Goal: Task Accomplishment & Management: Manage account settings

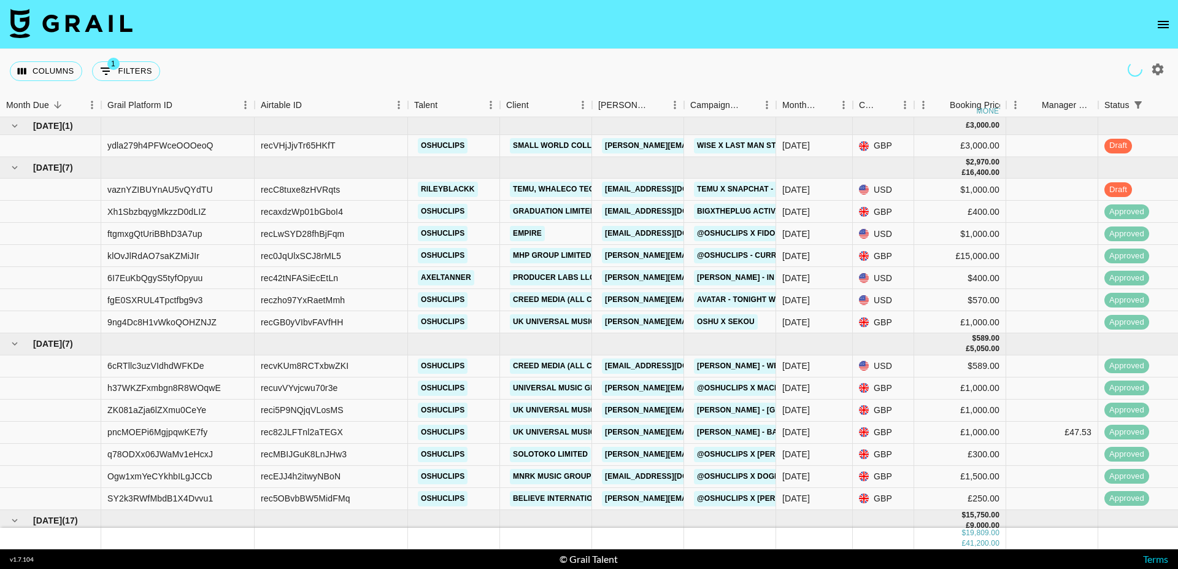
click at [1166, 27] on icon "open drawer" at bounding box center [1163, 24] width 11 height 7
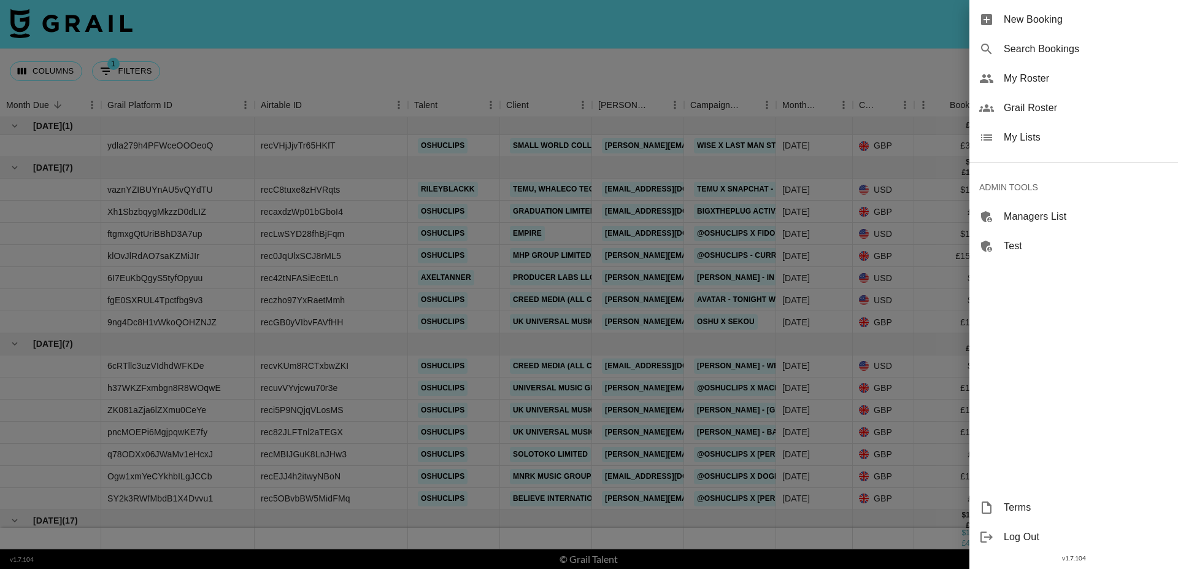
click at [1058, 132] on span "My Lists" at bounding box center [1086, 137] width 164 height 15
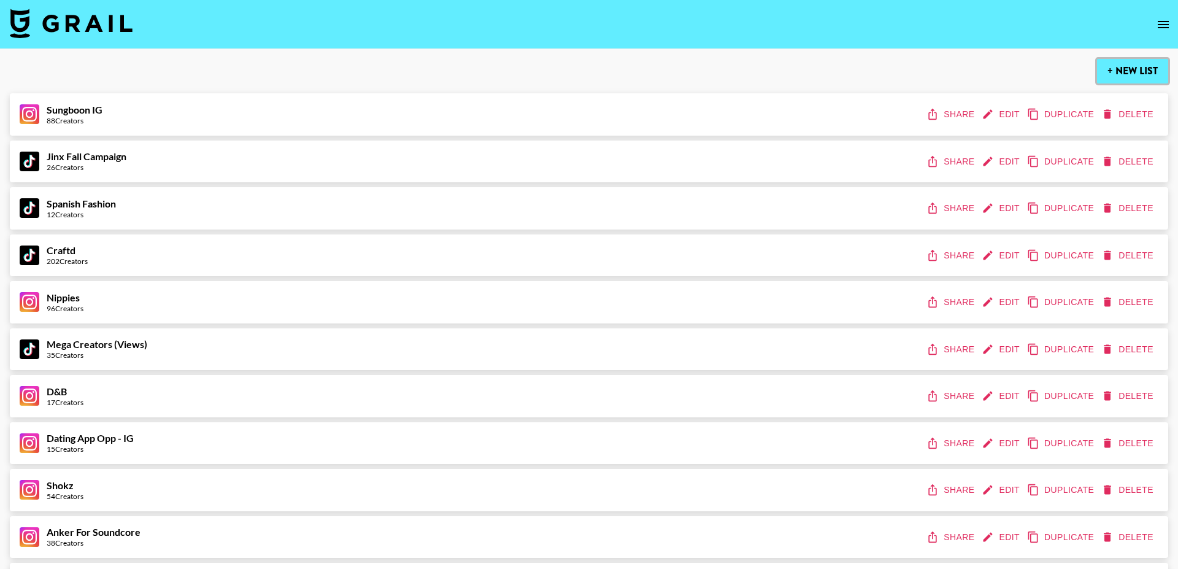
click at [1135, 76] on button "+ New List" at bounding box center [1132, 71] width 71 height 25
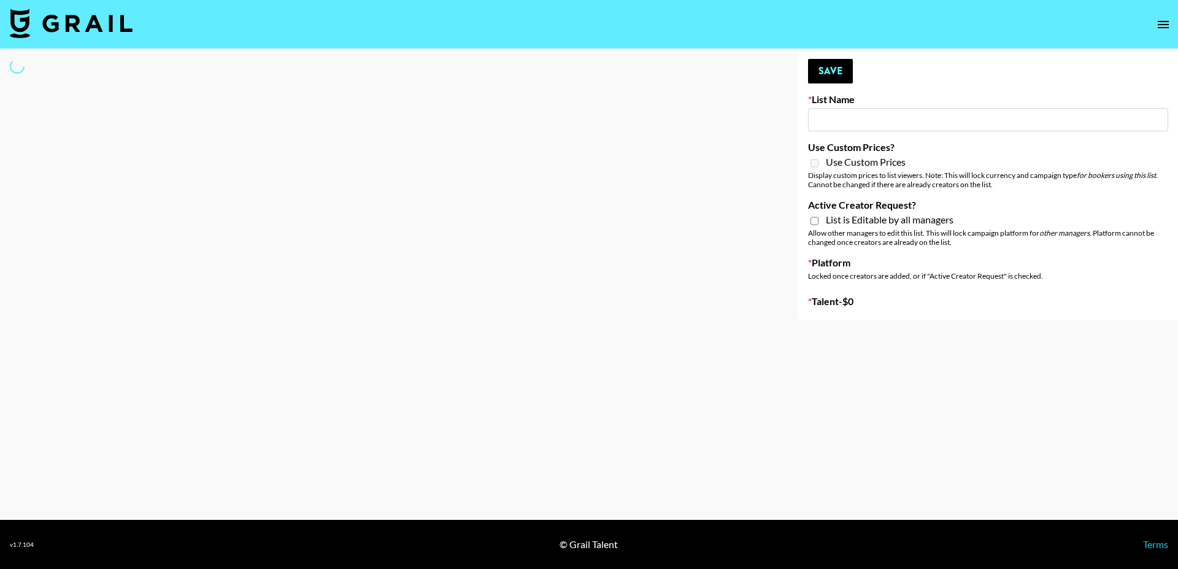
type input "New List"
select select "Song"
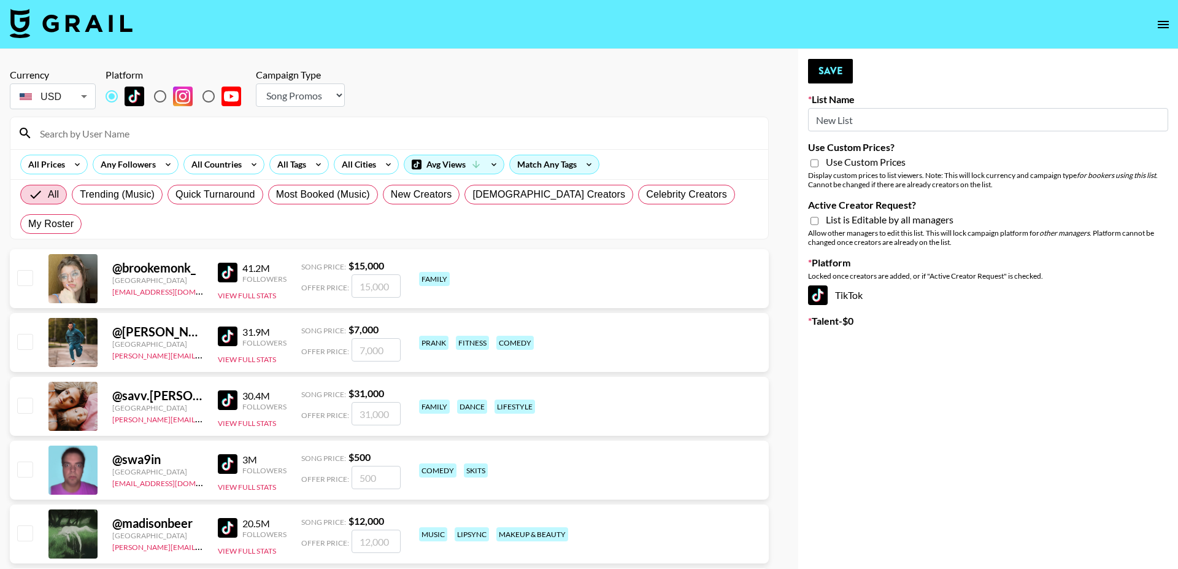
click at [861, 120] on input "New List" at bounding box center [988, 119] width 360 height 23
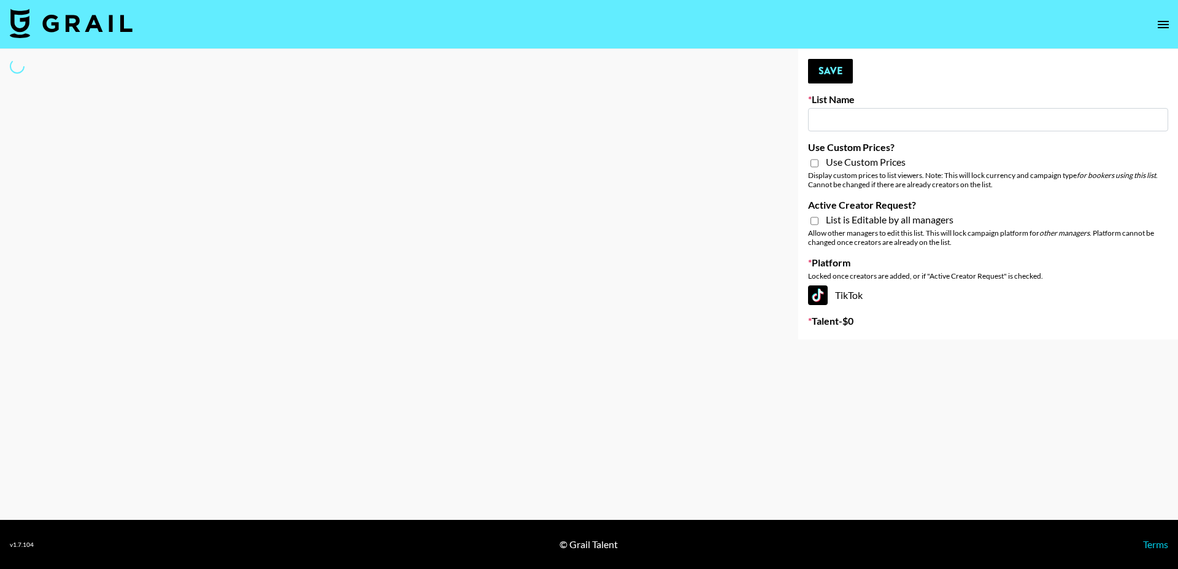
type input "N"
select select "Song"
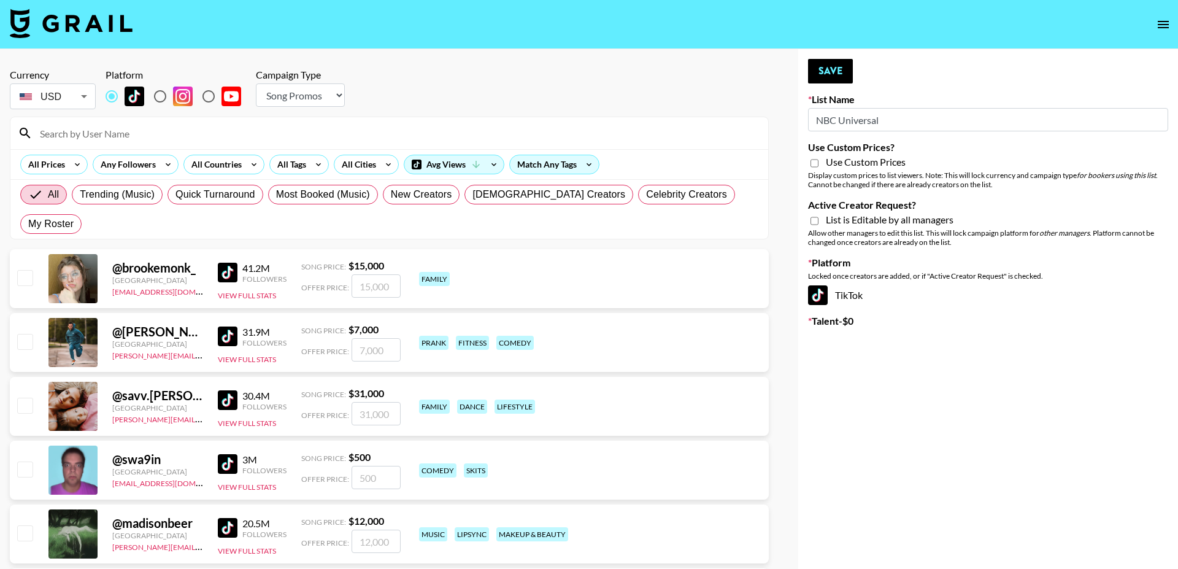
type input "NBC Universal"
click at [815, 162] on input "Use Custom Prices?" at bounding box center [814, 163] width 8 height 11
checkbox input "true"
click at [813, 223] on input "Active Creator Request?" at bounding box center [814, 220] width 8 height 11
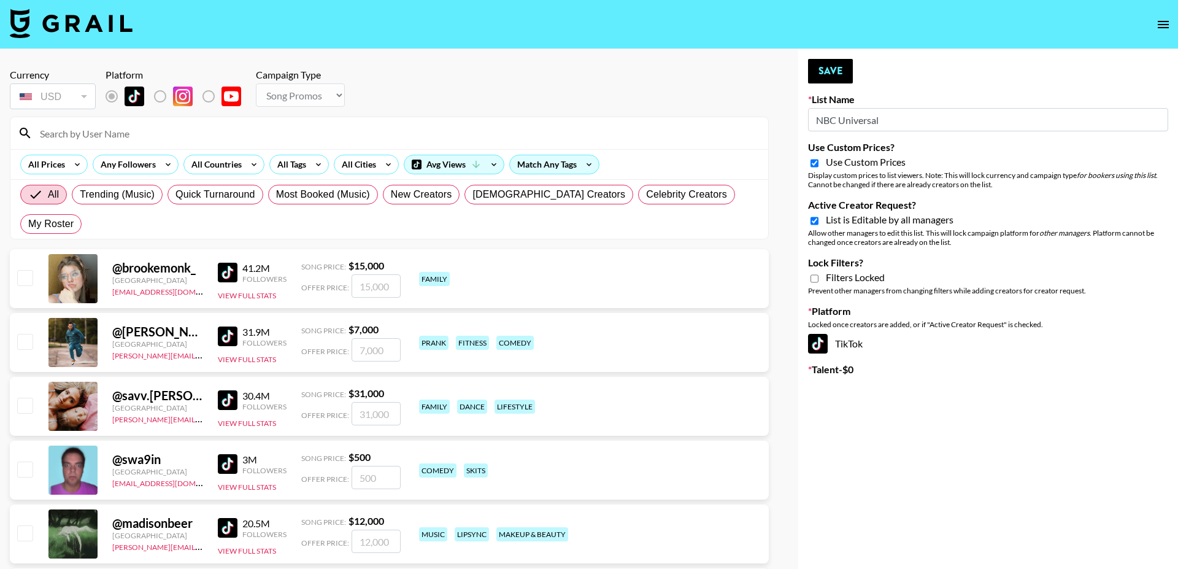
click at [812, 222] on input "Active Creator Request?" at bounding box center [814, 220] width 8 height 11
checkbox input "false"
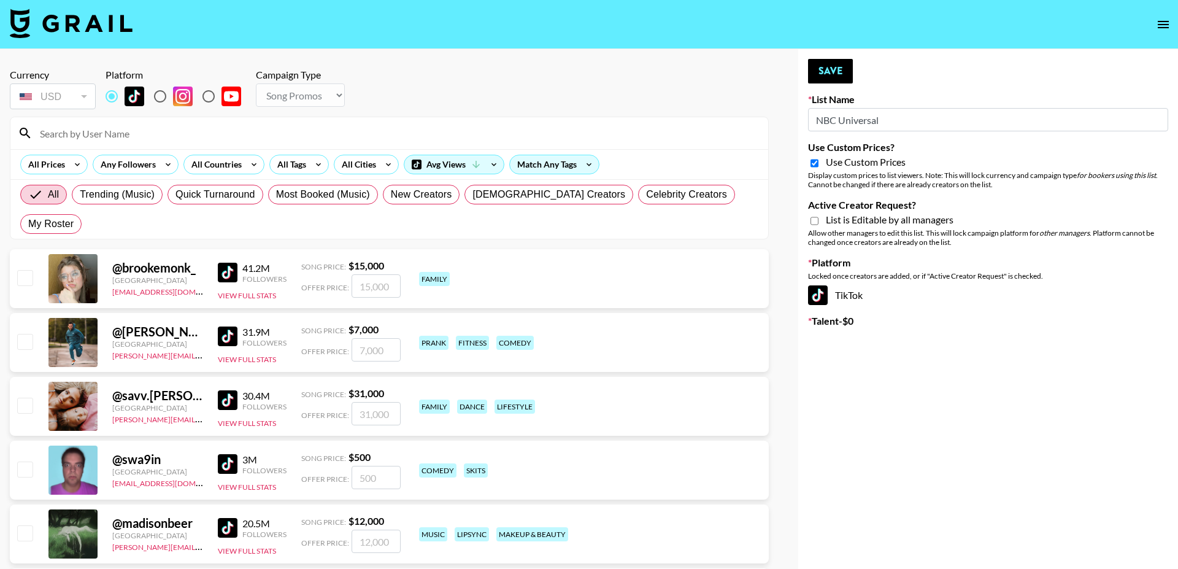
click at [809, 163] on div "Use Custom Prices" at bounding box center [988, 163] width 360 height 15
click at [811, 164] on input "Use Custom Prices?" at bounding box center [814, 163] width 8 height 11
checkbox input "false"
click at [285, 101] on select "Choose Type... Song Promos Brand Promos" at bounding box center [300, 94] width 89 height 23
select select "Brand"
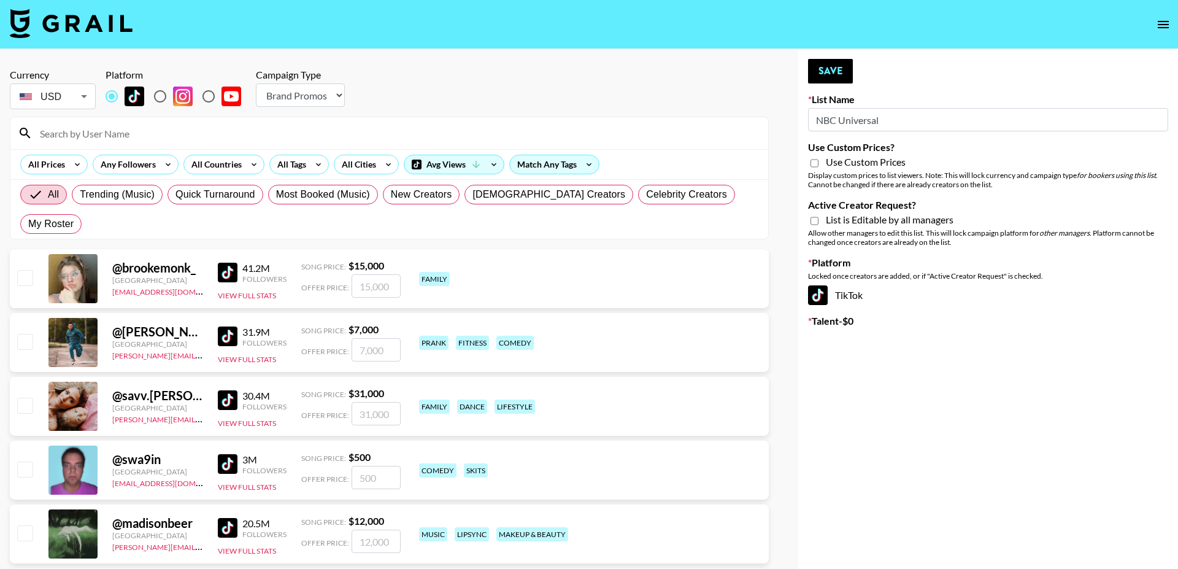
click at [256, 83] on select "Choose Type... Song Promos Brand Promos" at bounding box center [300, 94] width 89 height 23
click at [817, 163] on input "Use Custom Prices?" at bounding box center [814, 163] width 8 height 11
checkbox input "true"
click at [815, 216] on input "Active Creator Request?" at bounding box center [814, 220] width 8 height 11
checkbox input "true"
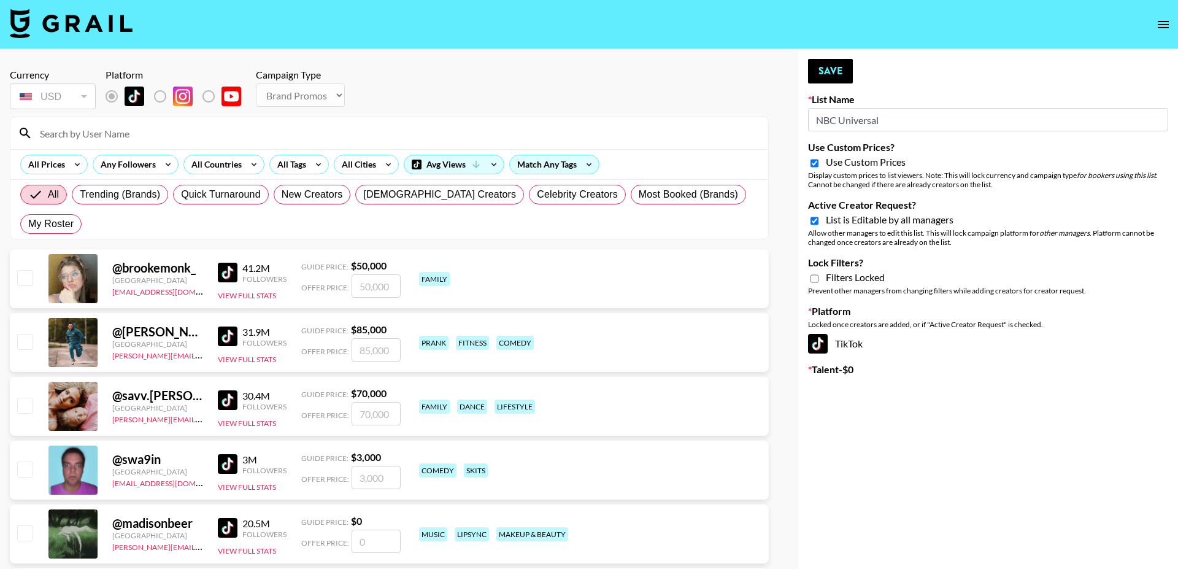
click at [812, 166] on input "Use Custom Prices?" at bounding box center [814, 163] width 8 height 11
checkbox input "false"
click at [827, 65] on button "Save" at bounding box center [830, 71] width 45 height 25
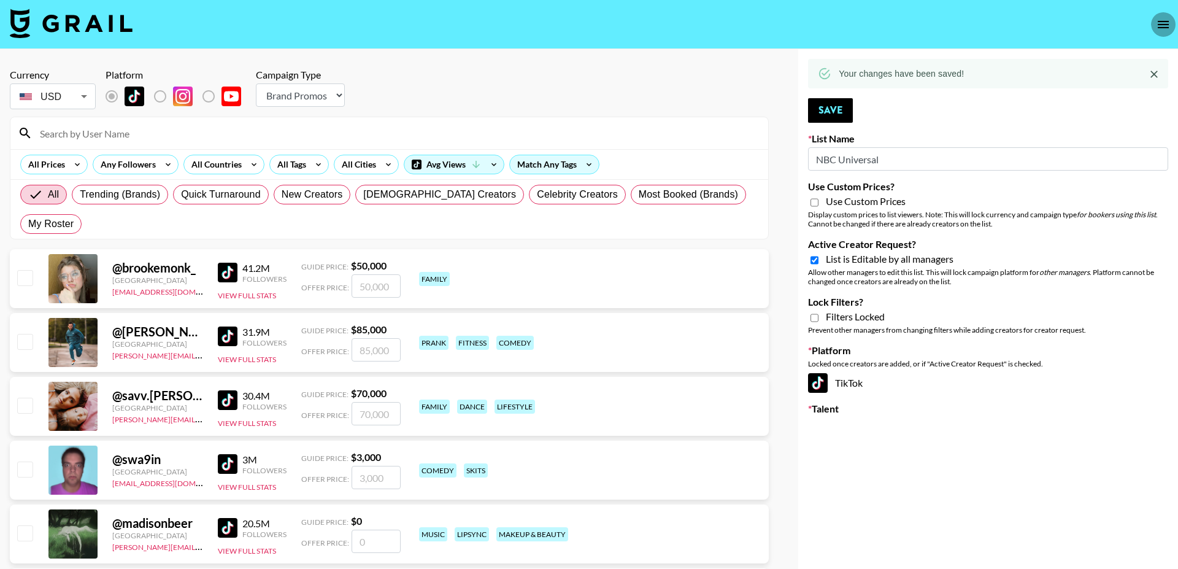
click at [1159, 28] on icon "open drawer" at bounding box center [1163, 24] width 15 height 15
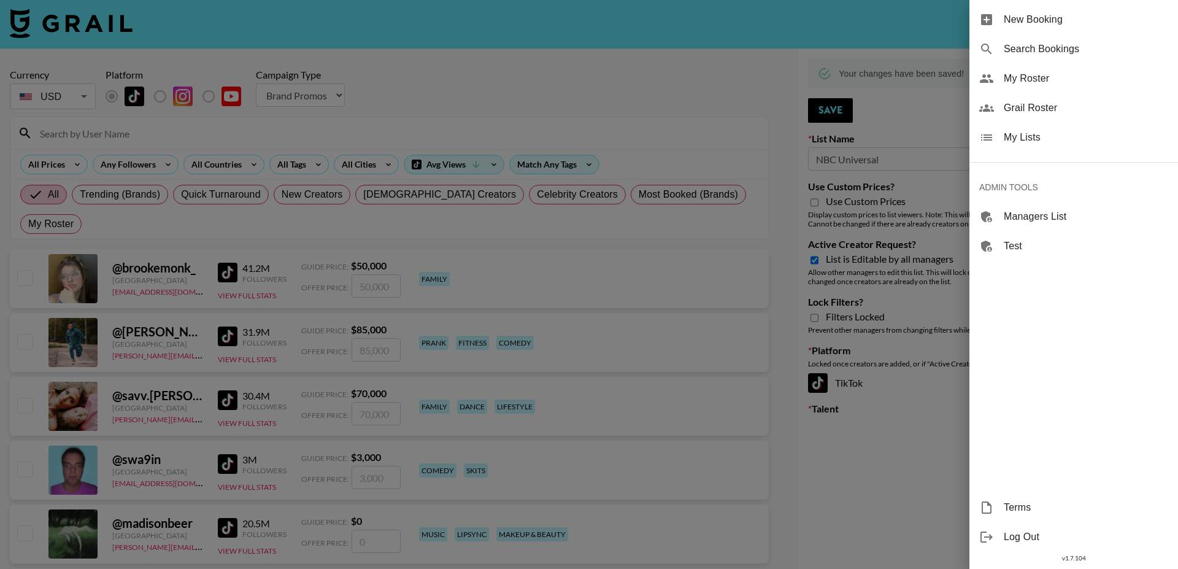
click at [1033, 140] on span "My Lists" at bounding box center [1086, 137] width 164 height 15
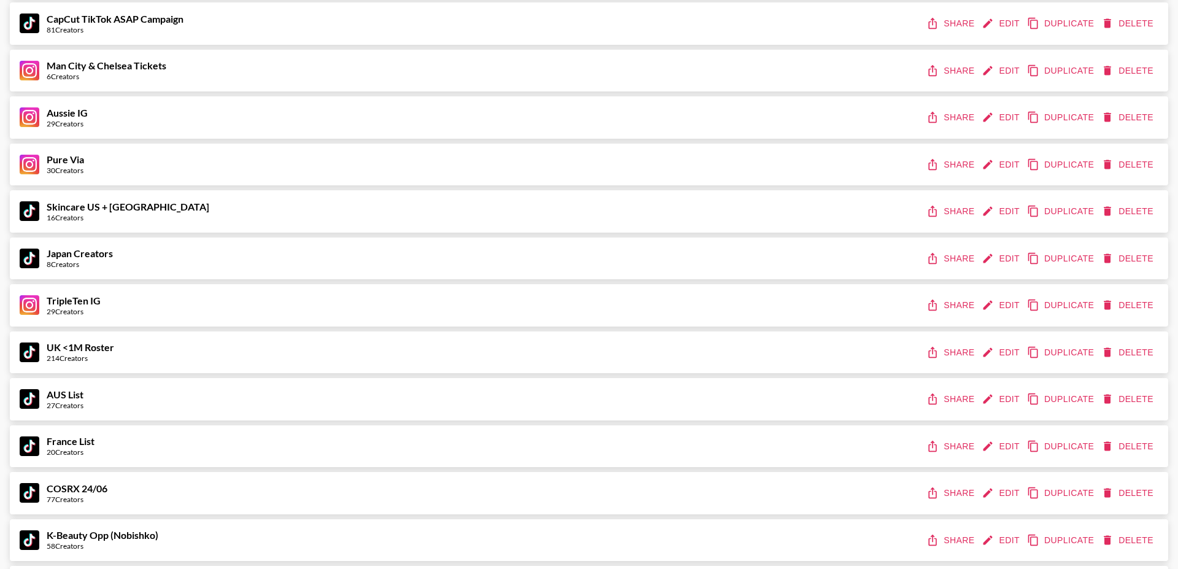
scroll to position [3290, 0]
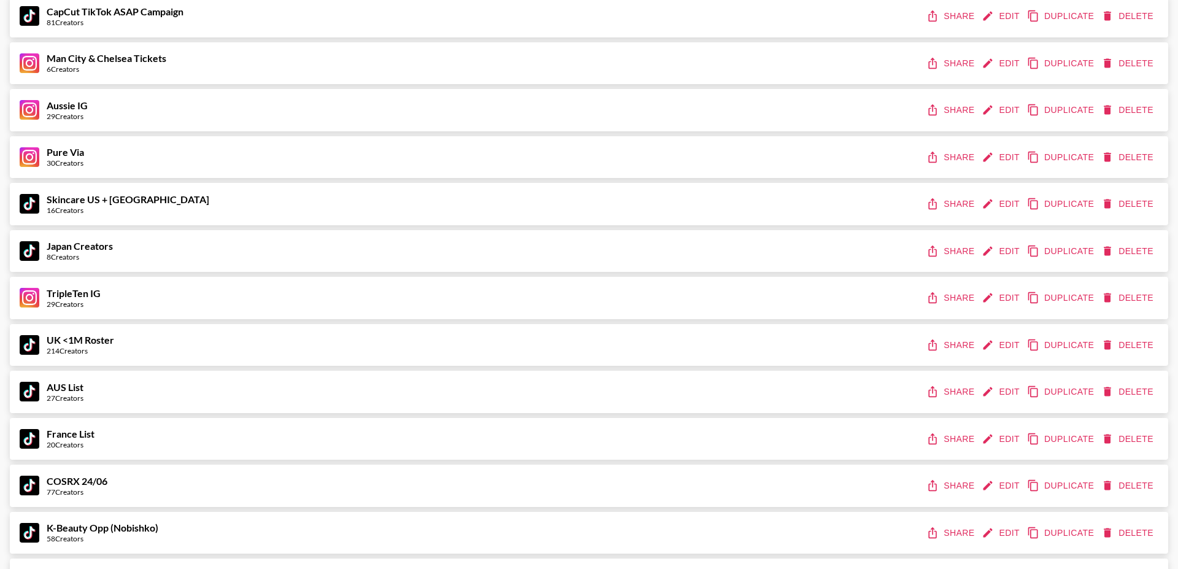
click at [1007, 301] on button "Edit" at bounding box center [1001, 297] width 45 height 23
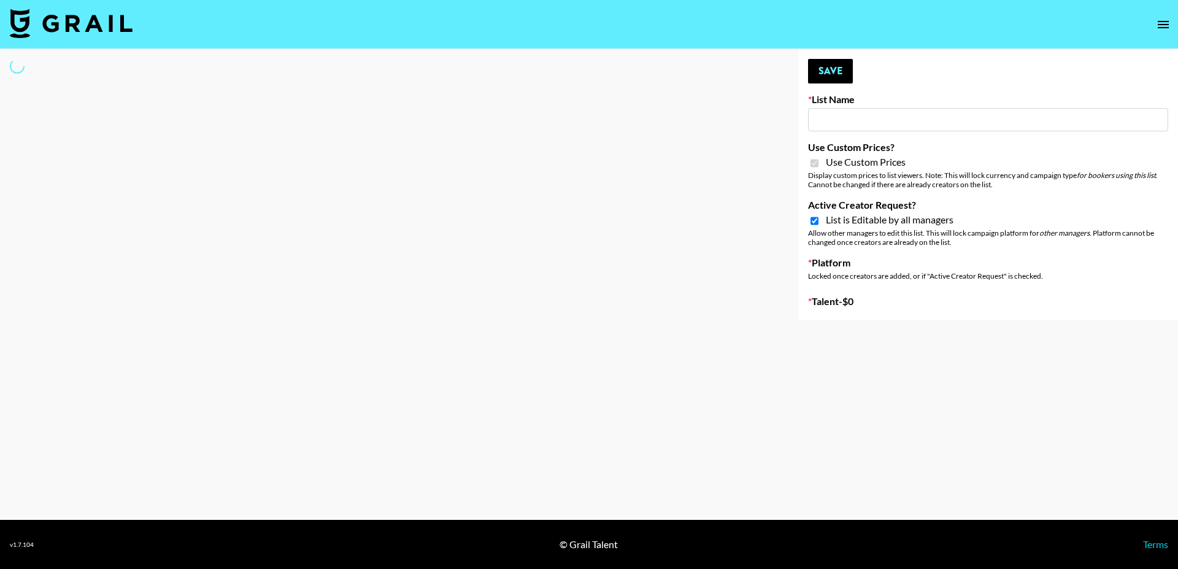
type input "TripleTen IG"
checkbox input "true"
select select "Brand"
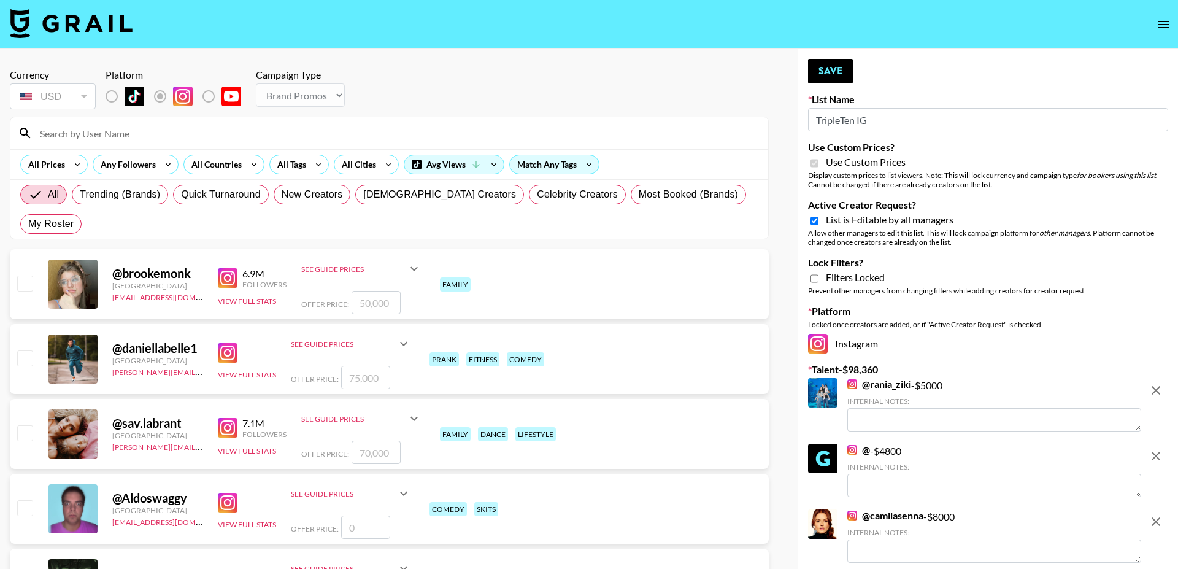
click at [1159, 393] on icon "remove" at bounding box center [1155, 390] width 15 height 15
click at [1159, 448] on icon "remove" at bounding box center [1155, 455] width 15 height 15
click at [1159, 514] on icon "remove" at bounding box center [1155, 521] width 15 height 15
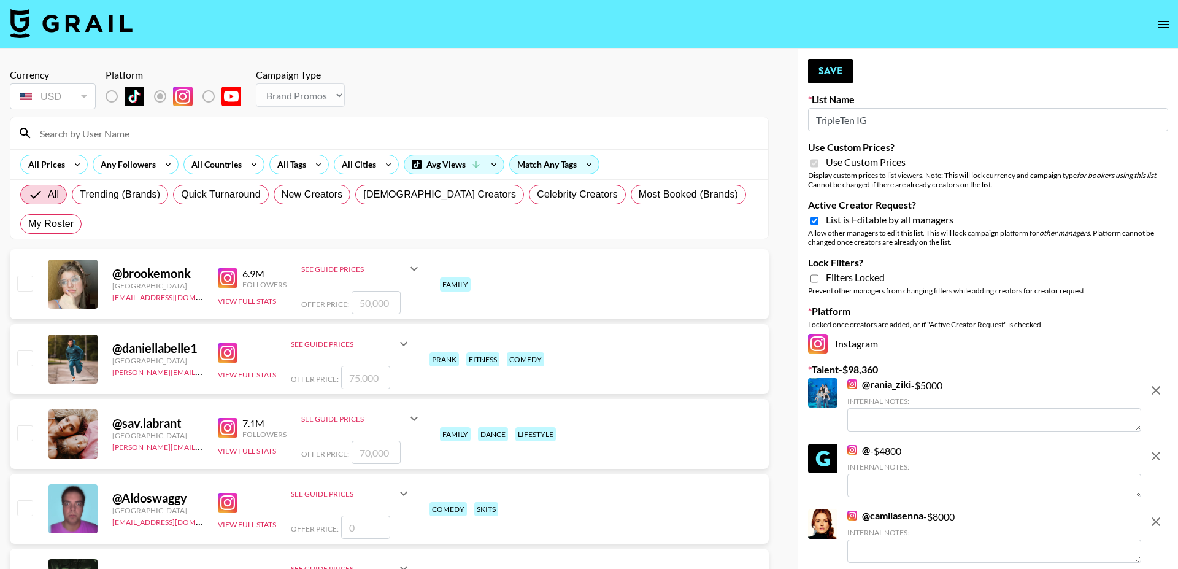
click at [1159, 393] on icon "remove" at bounding box center [1155, 390] width 15 height 15
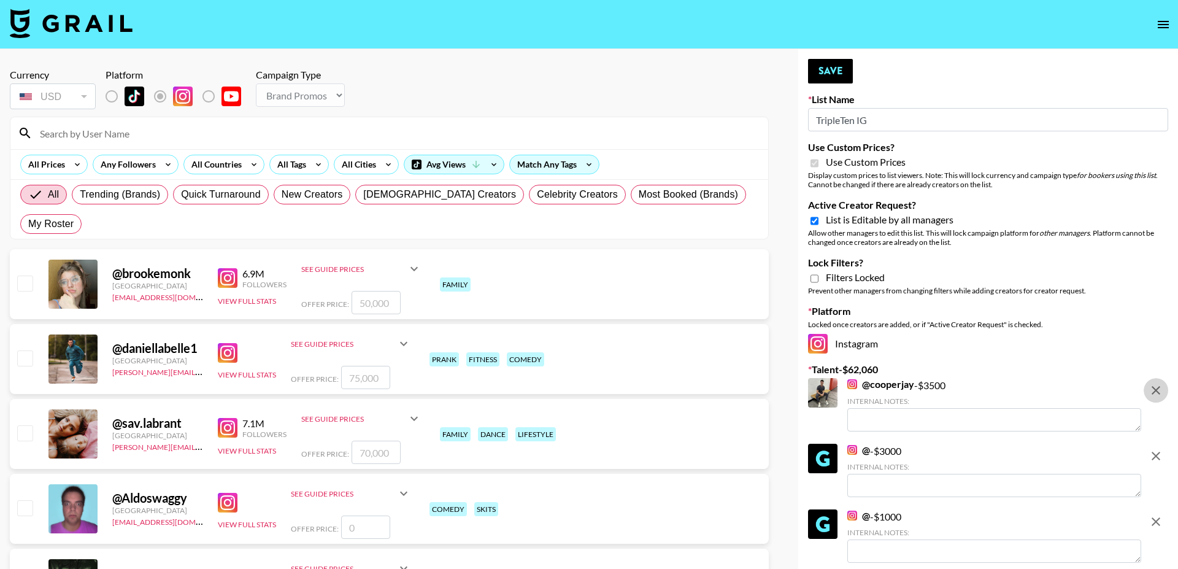
click at [1159, 448] on icon "remove" at bounding box center [1155, 455] width 15 height 15
click at [1159, 514] on icon "remove" at bounding box center [1155, 521] width 15 height 15
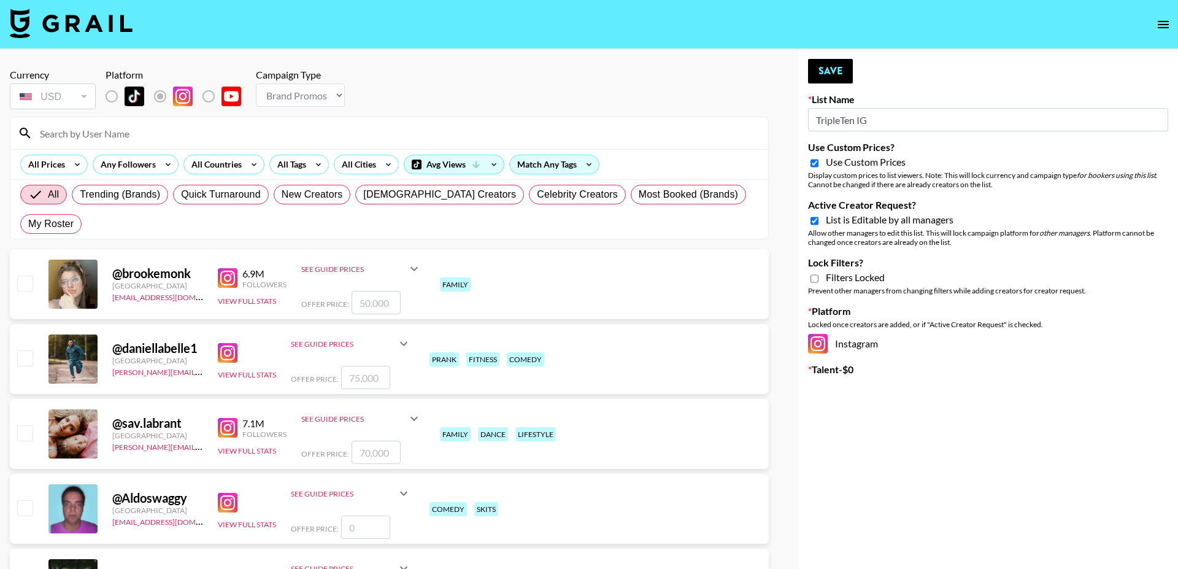
checkbox input "false"
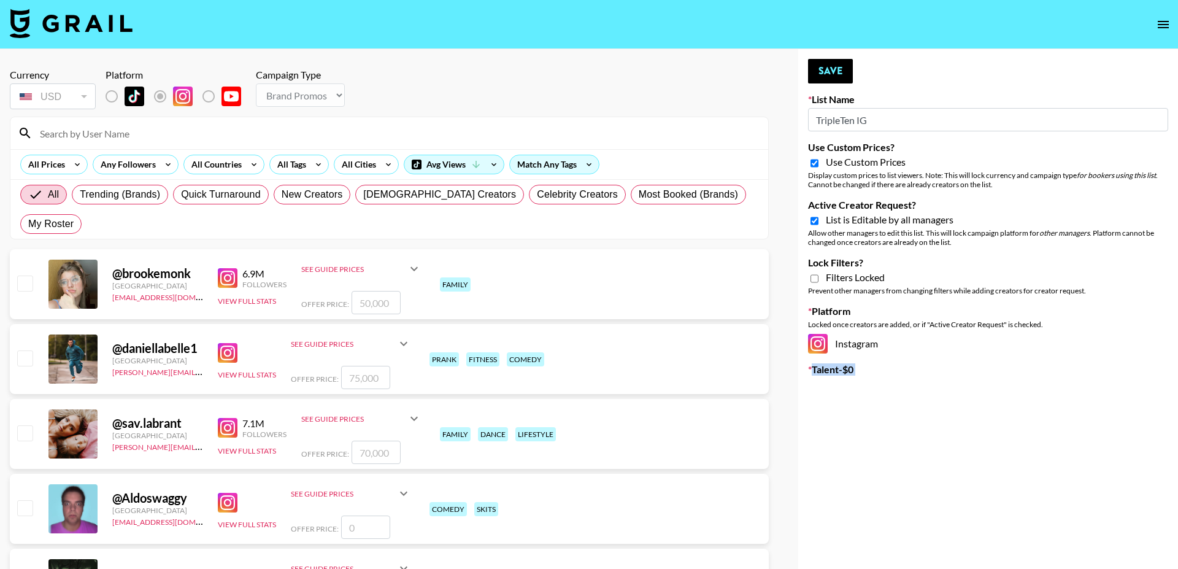
click at [875, 118] on input "TripleTen IG" at bounding box center [988, 119] width 360 height 23
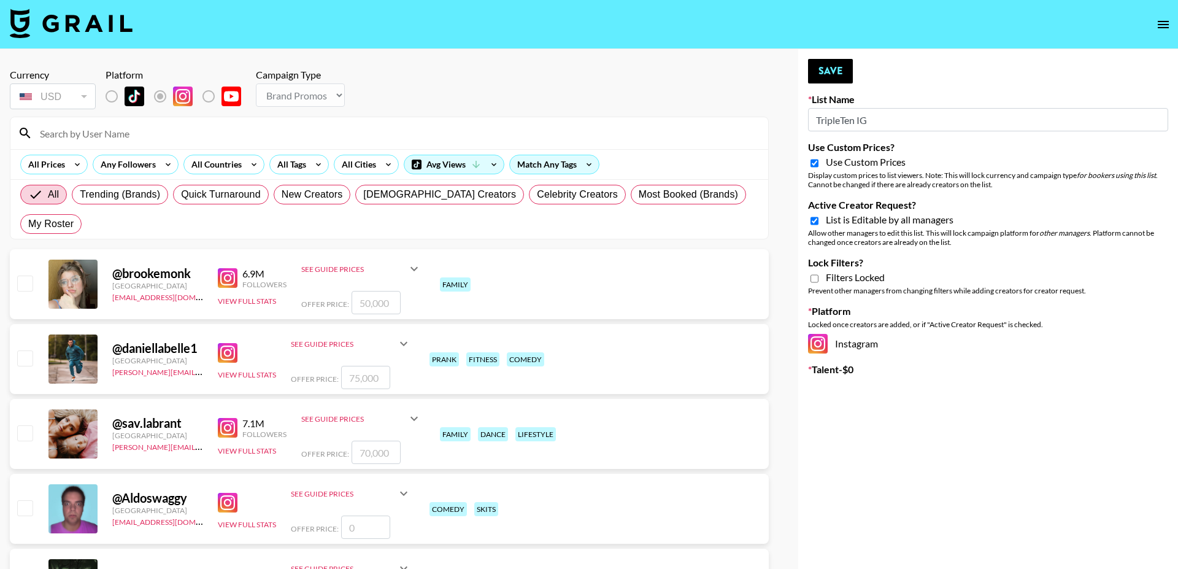
click at [875, 118] on input "TripleTen IG" at bounding box center [988, 119] width 360 height 23
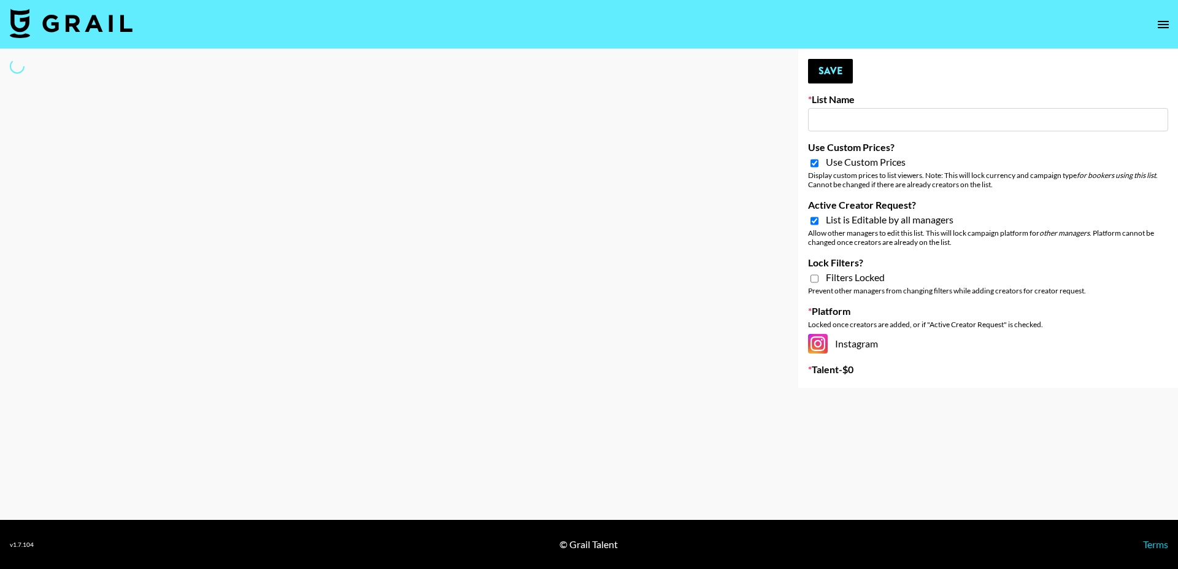
type input "L"
select select "Brand"
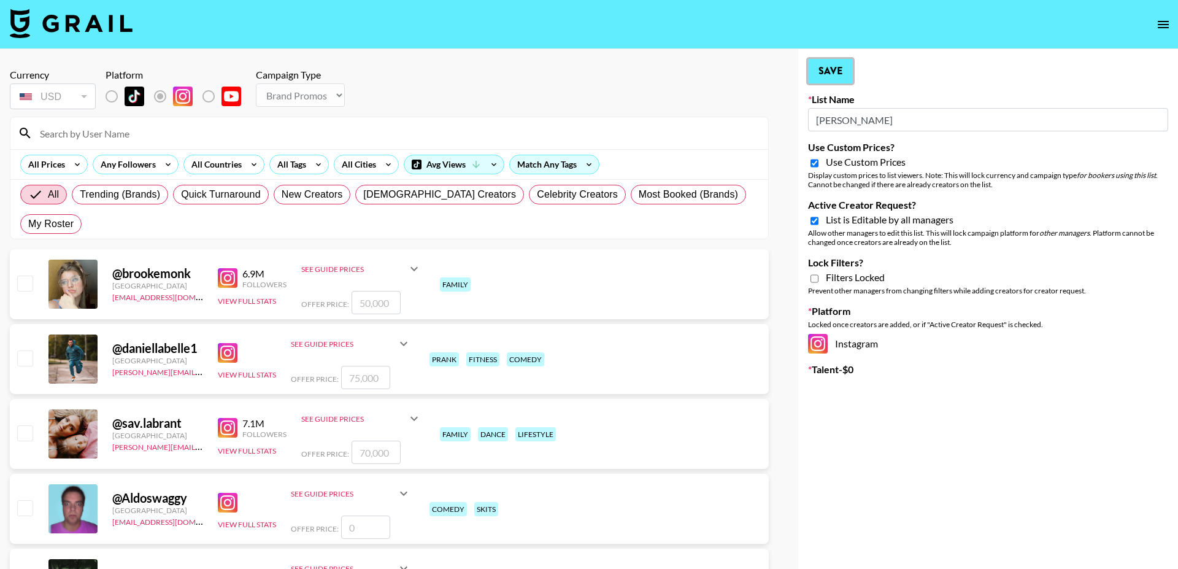
click at [833, 68] on button "Save" at bounding box center [830, 71] width 45 height 25
type input "[PERSON_NAME]"
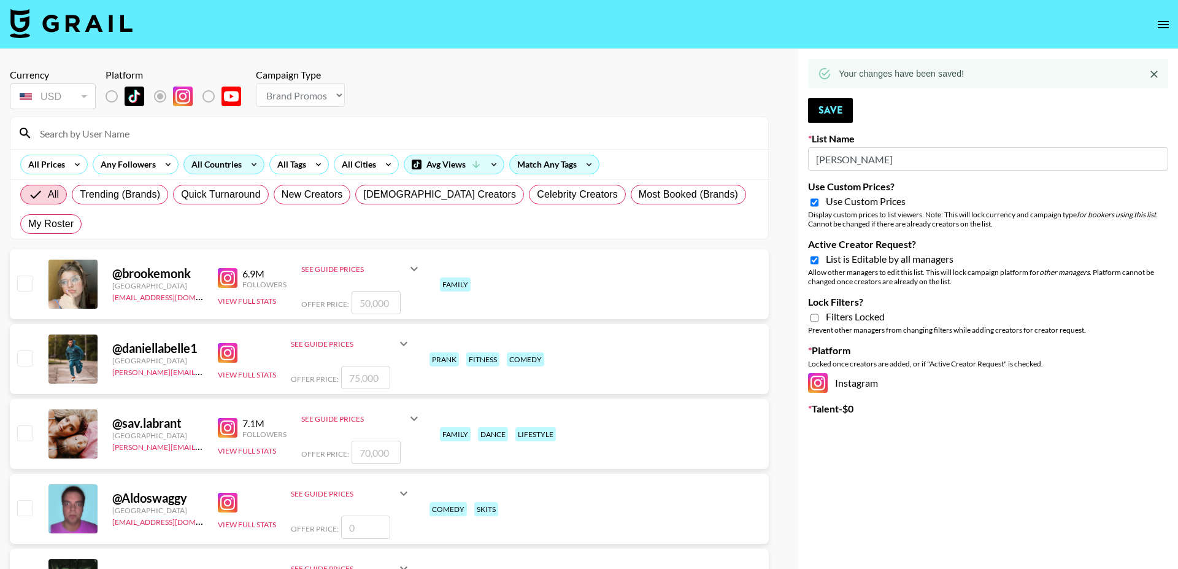
click at [209, 165] on div "All Countries" at bounding box center [214, 164] width 60 height 18
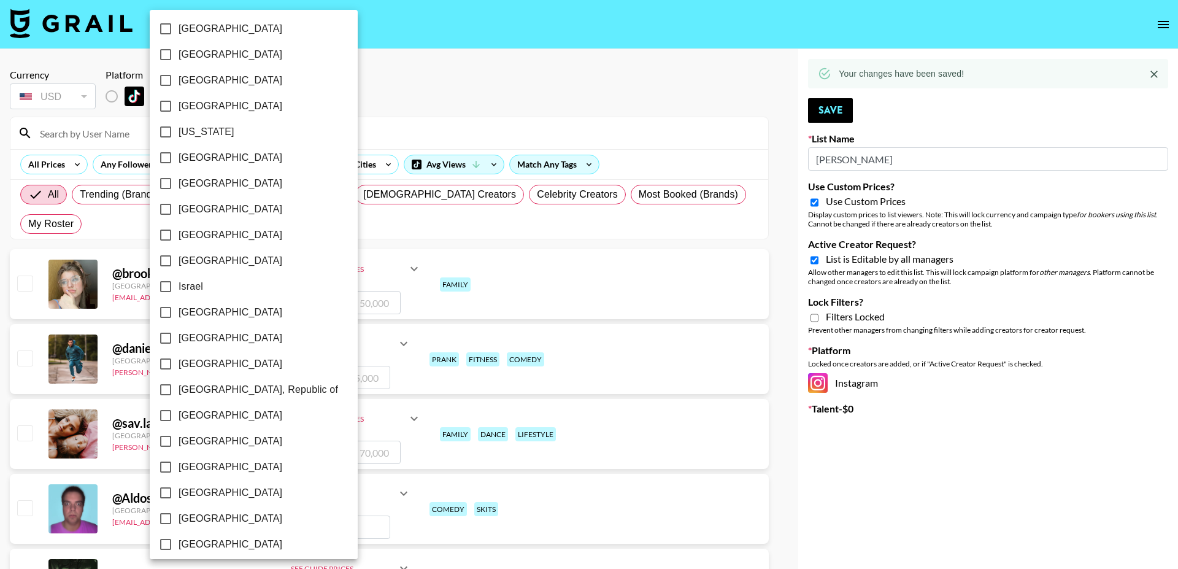
scroll to position [862, 0]
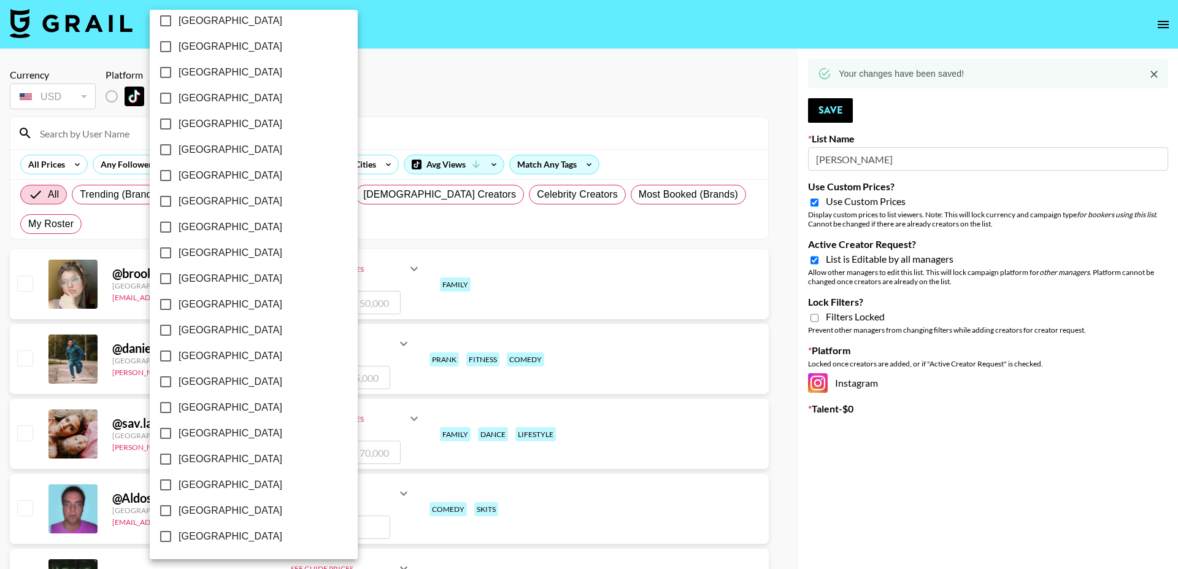
click at [222, 507] on span "[GEOGRAPHIC_DATA]" at bounding box center [231, 510] width 104 height 15
click at [179, 507] on input "[GEOGRAPHIC_DATA]" at bounding box center [166, 511] width 26 height 26
checkbox input "true"
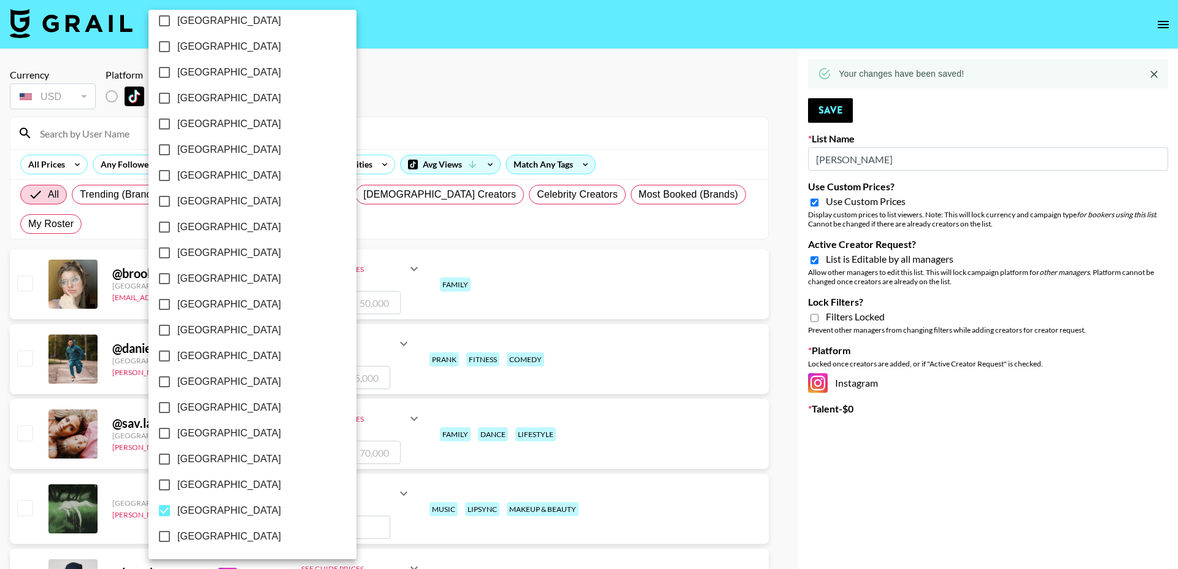
click at [815, 318] on div at bounding box center [589, 284] width 1178 height 569
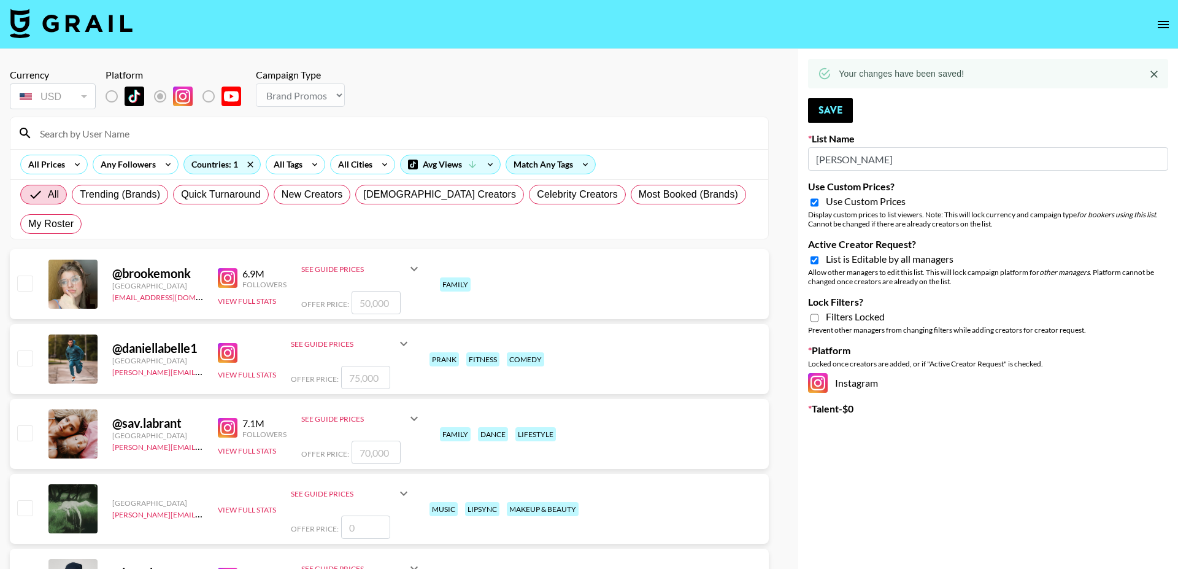
click at [816, 319] on input "Lock Filters?" at bounding box center [814, 317] width 8 height 11
checkbox input "true"
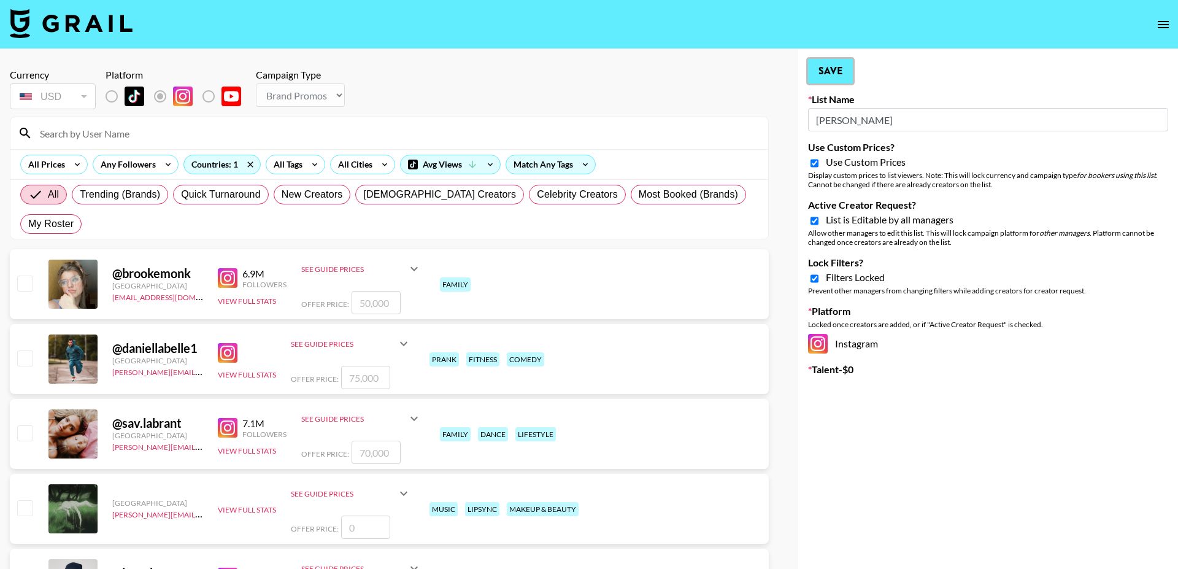
click at [839, 71] on button "Save" at bounding box center [830, 71] width 45 height 25
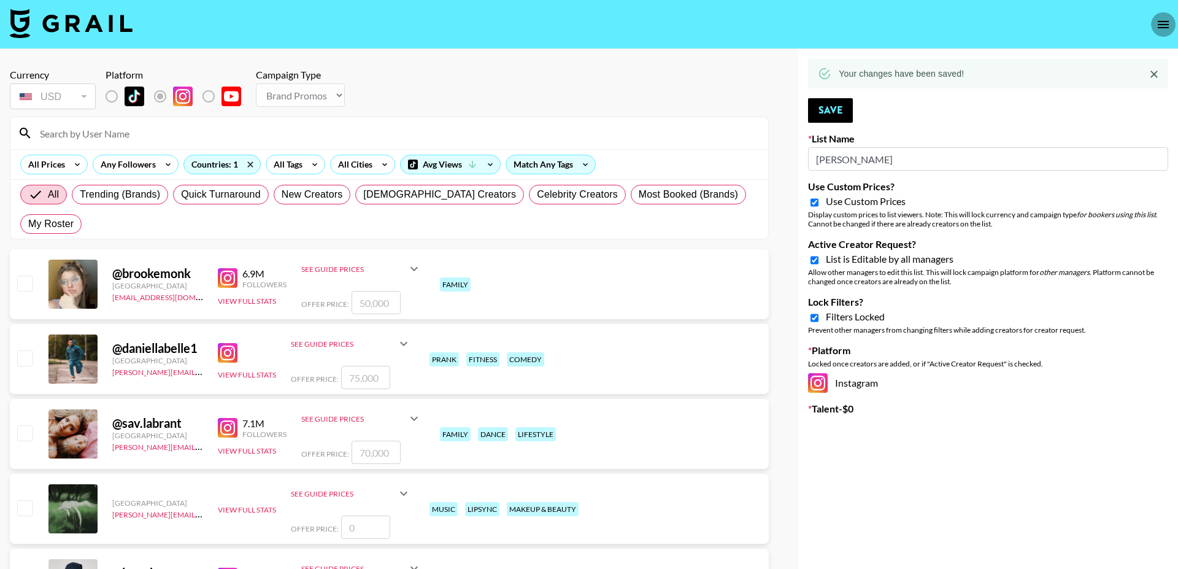
click at [1154, 19] on button "open drawer" at bounding box center [1163, 24] width 25 height 25
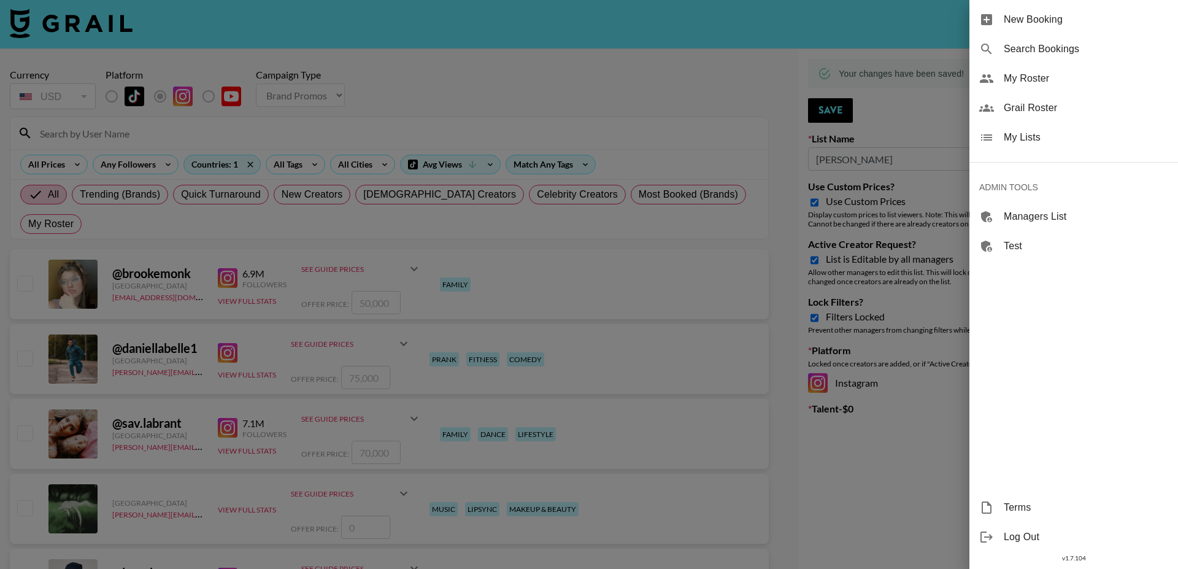
click at [1059, 143] on span "My Lists" at bounding box center [1086, 137] width 164 height 15
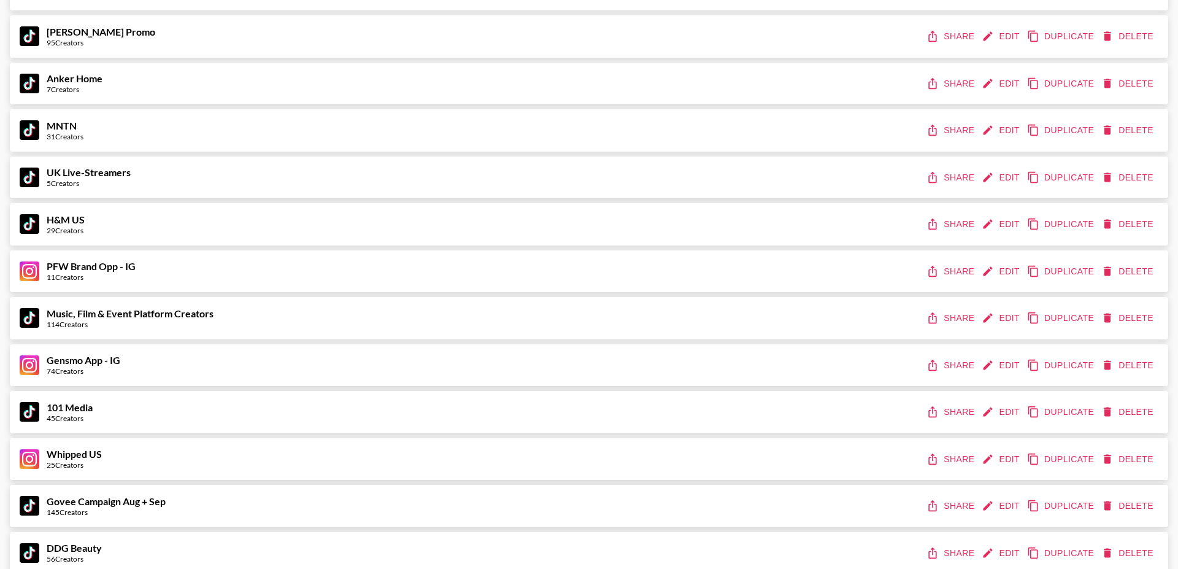
scroll to position [1388, 0]
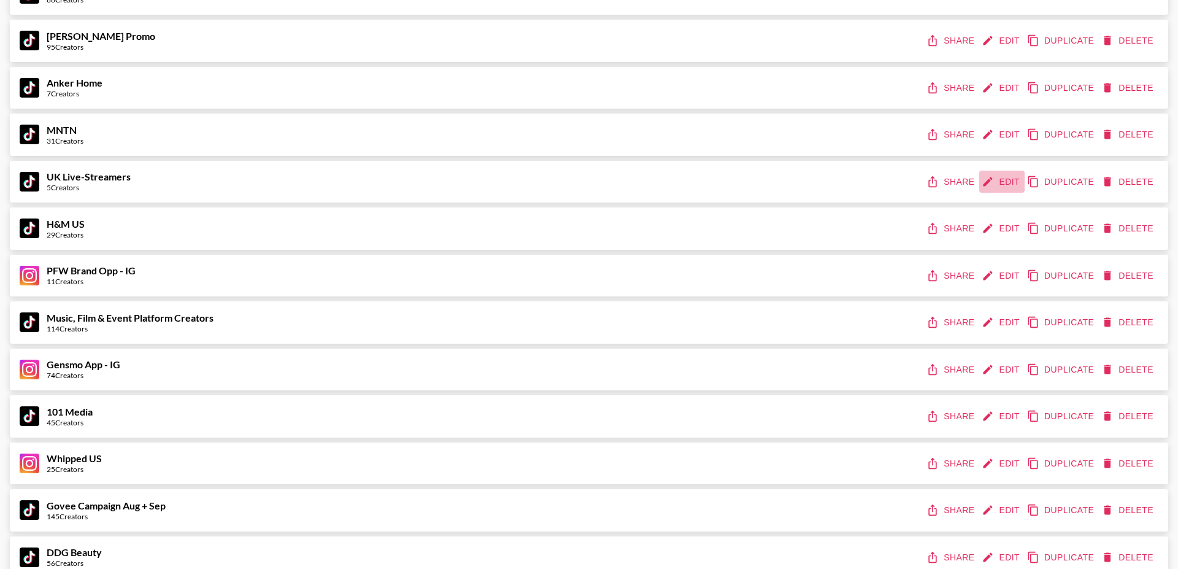
click at [996, 181] on button "Edit" at bounding box center [1001, 182] width 45 height 23
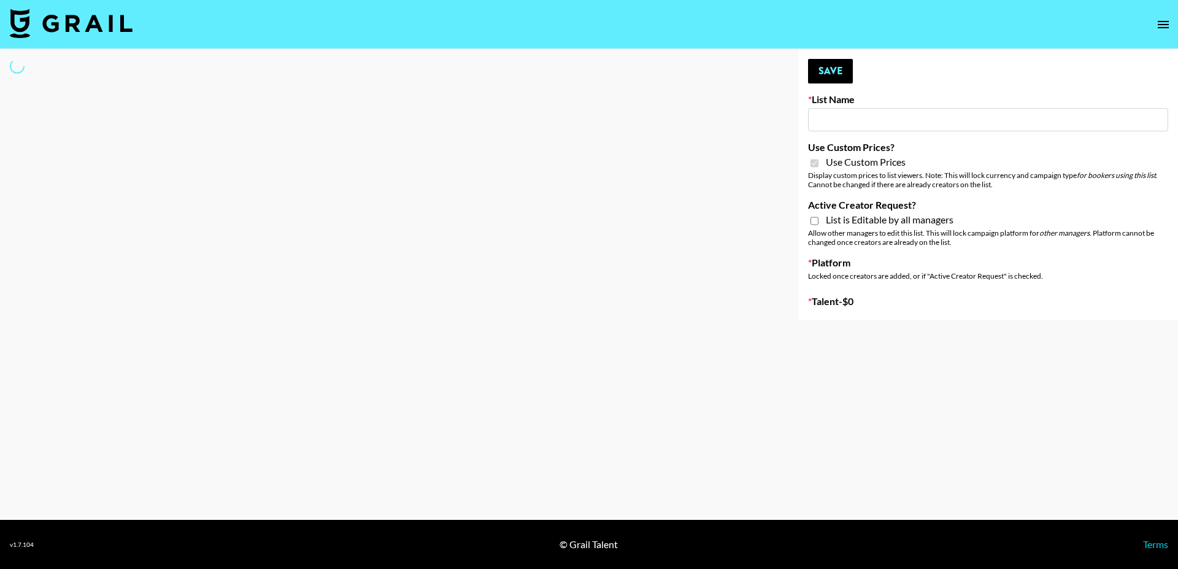
type input "UK Live-Streamers"
checkbox input "true"
select select "Brand"
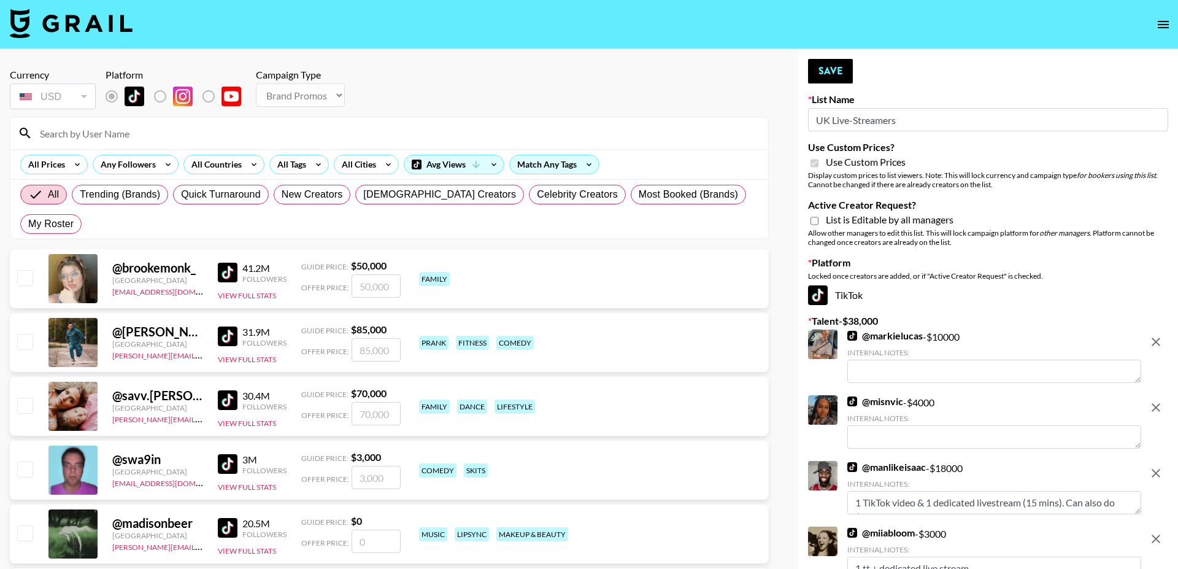
click at [1156, 339] on icon "remove" at bounding box center [1155, 341] width 15 height 15
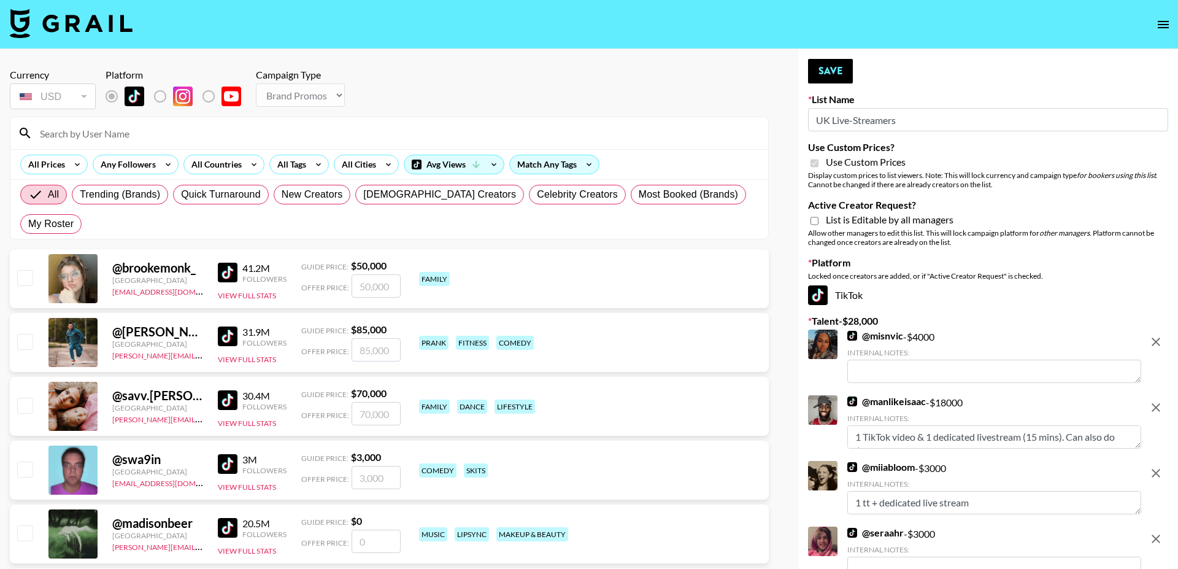
click at [1156, 339] on icon "remove" at bounding box center [1155, 341] width 15 height 15
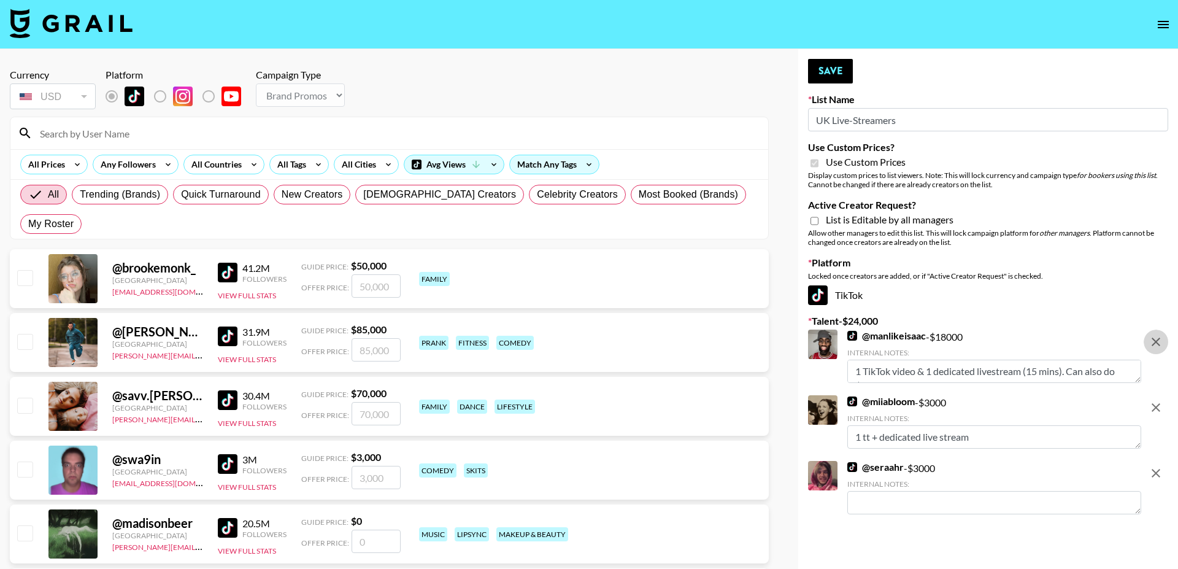
click at [1156, 339] on icon "remove" at bounding box center [1155, 341] width 15 height 15
click at [1156, 400] on icon "remove" at bounding box center [1155, 407] width 15 height 15
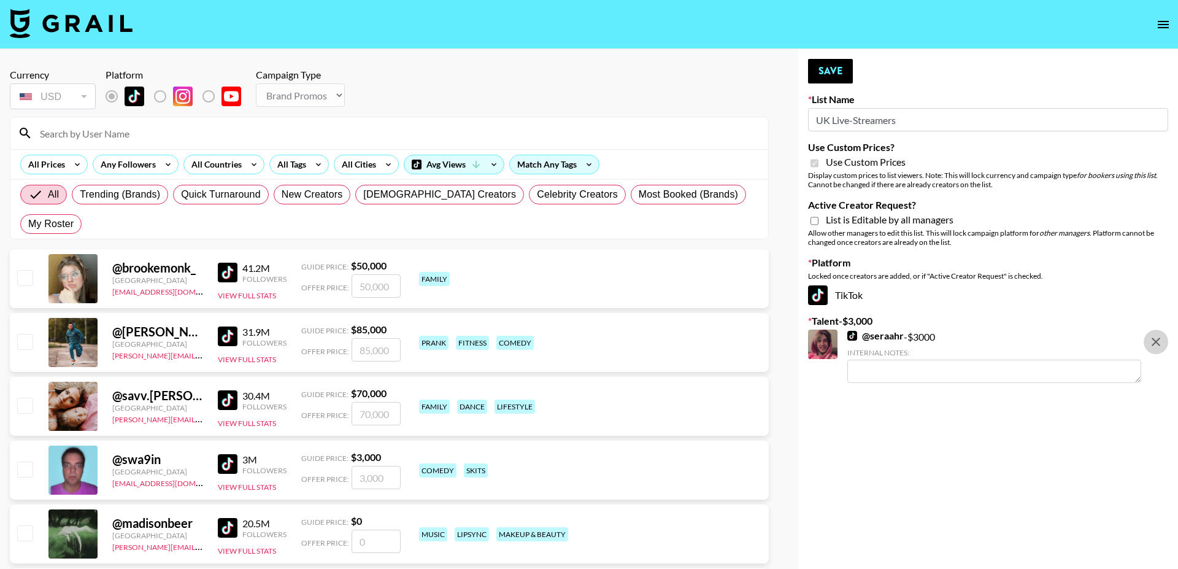
click at [1156, 339] on icon "remove" at bounding box center [1155, 341] width 15 height 15
click at [874, 121] on input "UK Live-Streamers" at bounding box center [988, 119] width 360 height 23
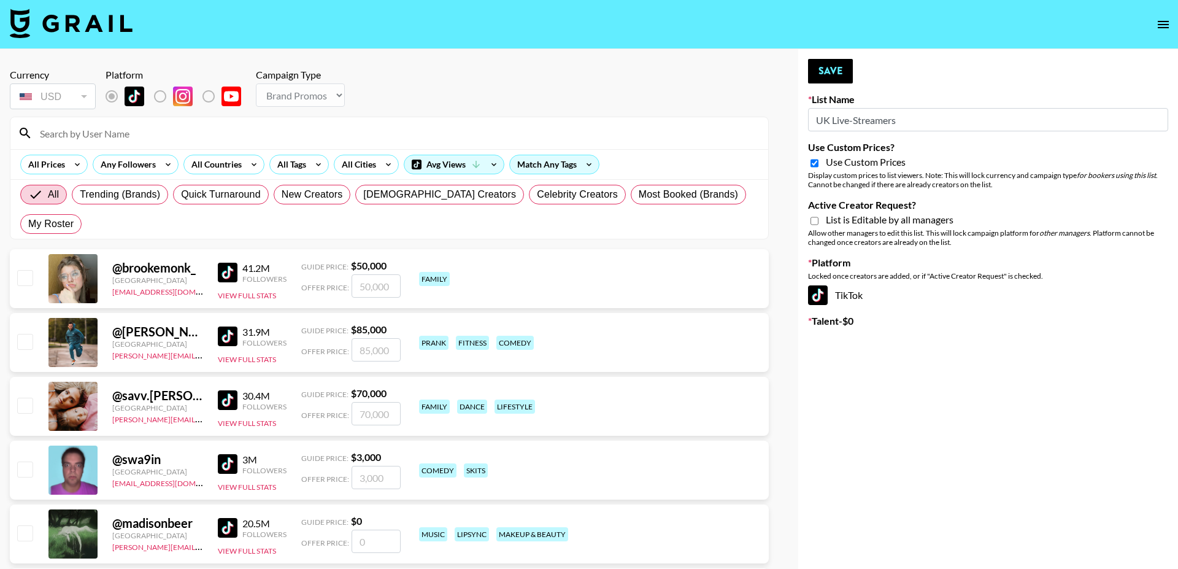
click at [874, 121] on input "UK Live-Streamers" at bounding box center [988, 119] width 360 height 23
type input "L"
select select "Brand"
type input "[PERSON_NAME]"
click at [814, 218] on input "Active Creator Request?" at bounding box center [814, 220] width 8 height 11
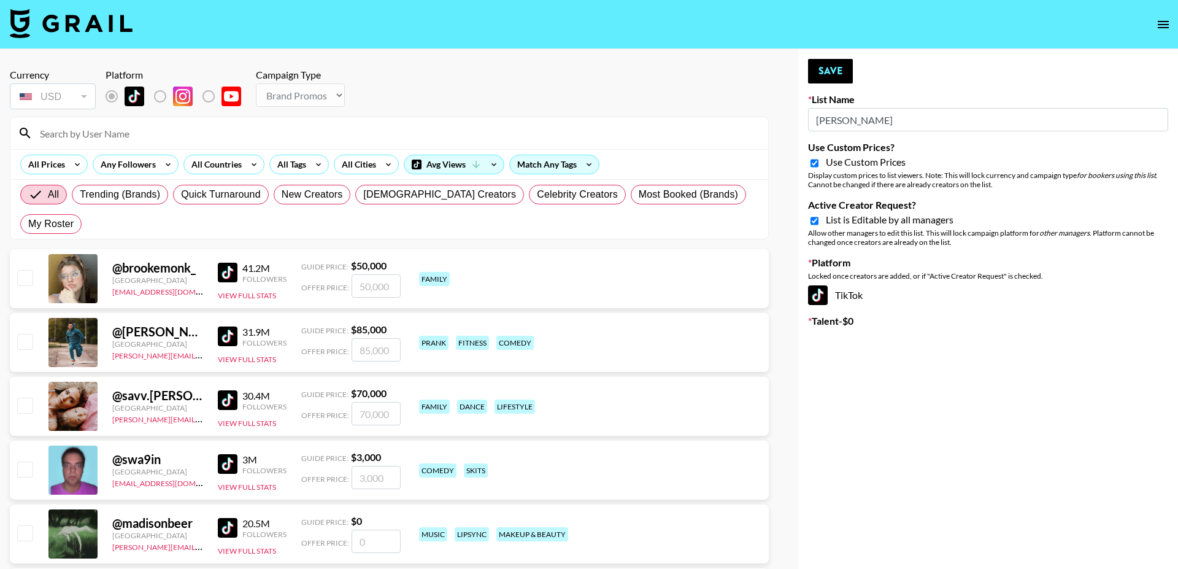
checkbox input "true"
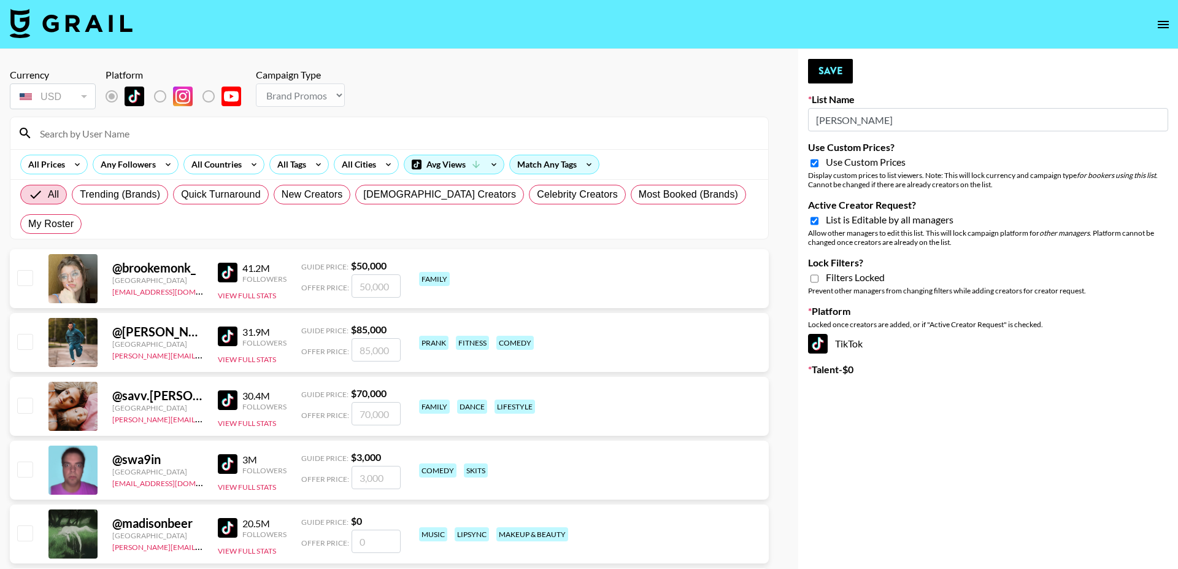
click at [815, 279] on input "Lock Filters?" at bounding box center [814, 278] width 8 height 11
checkbox input "true"
click at [233, 167] on div "All Countries" at bounding box center [214, 164] width 60 height 18
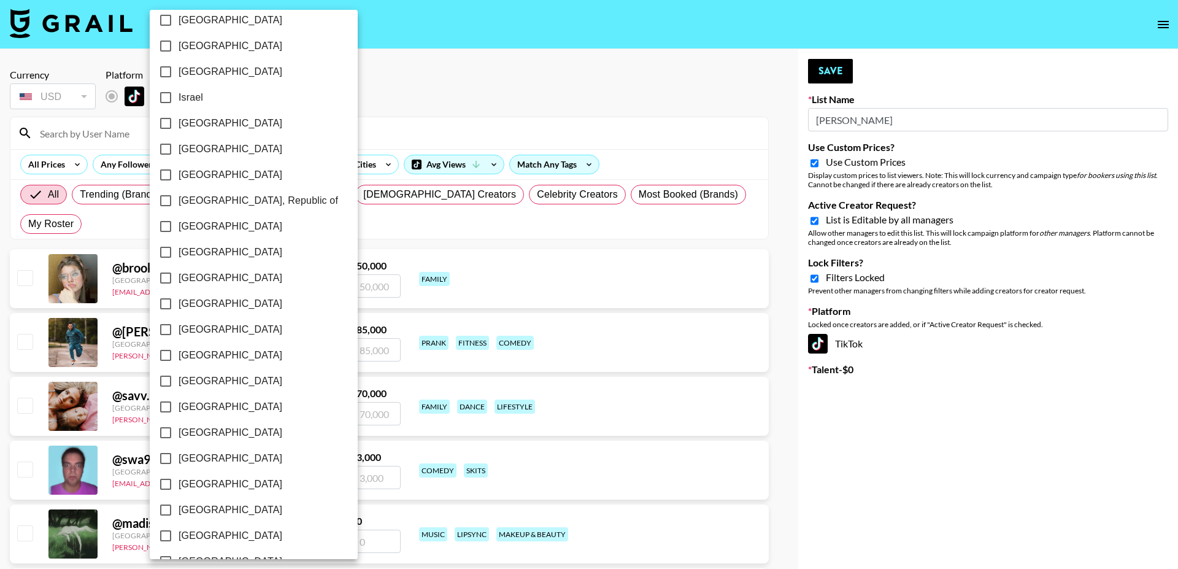
scroll to position [862, 0]
click at [222, 511] on span "[GEOGRAPHIC_DATA]" at bounding box center [231, 510] width 104 height 15
click at [179, 511] on input "[GEOGRAPHIC_DATA]" at bounding box center [166, 511] width 26 height 26
checkbox input "true"
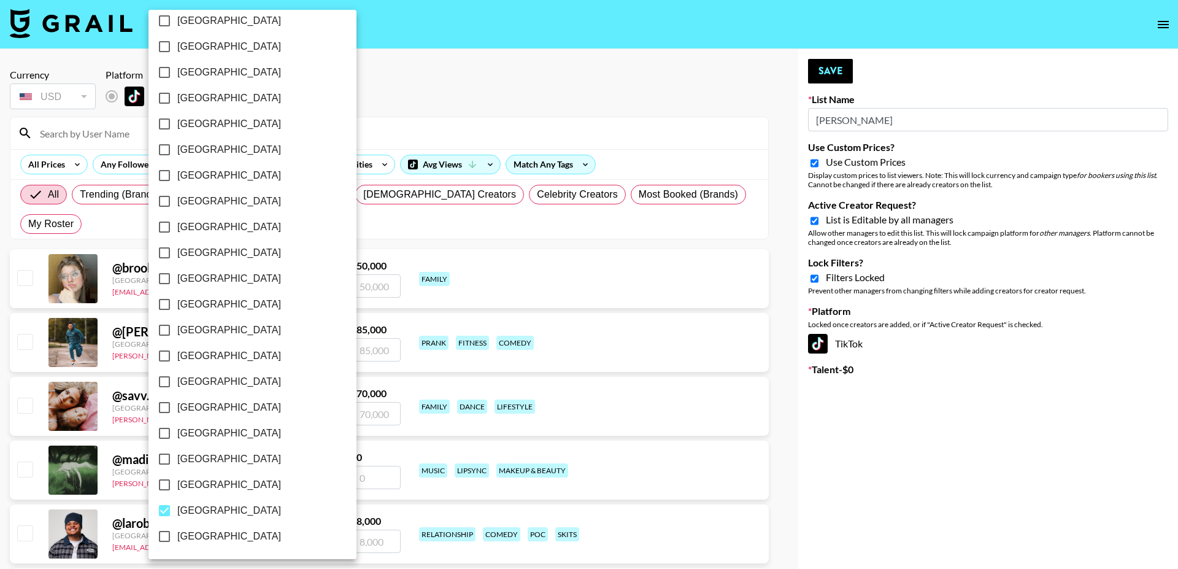
click at [834, 73] on div at bounding box center [589, 284] width 1178 height 569
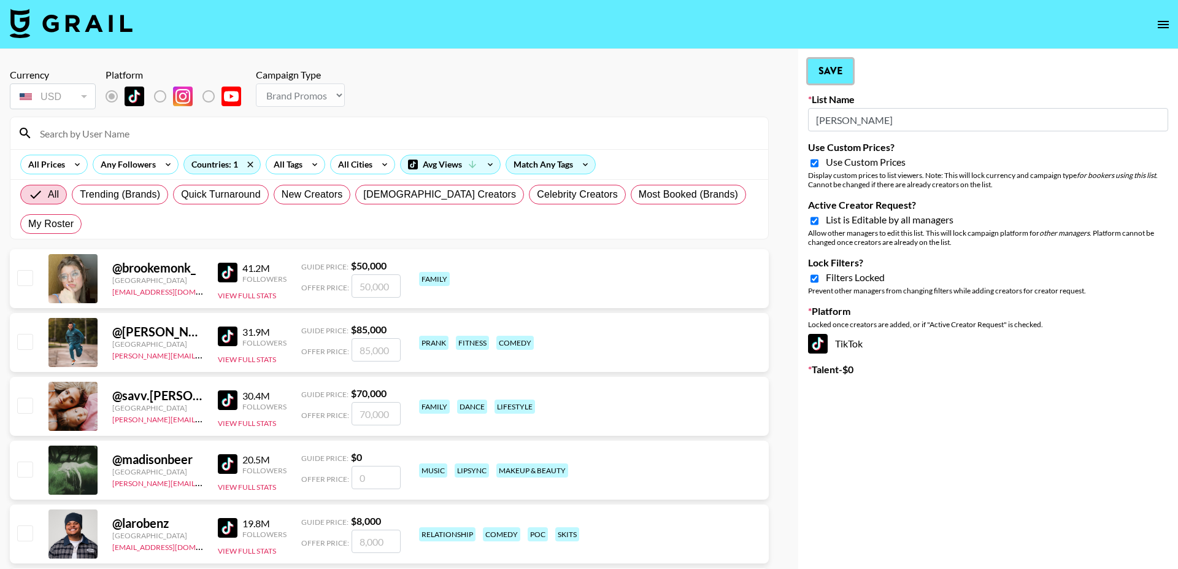
click at [834, 73] on button "Save" at bounding box center [830, 71] width 45 height 25
type input "UK Live-Streamers"
checkbox input "false"
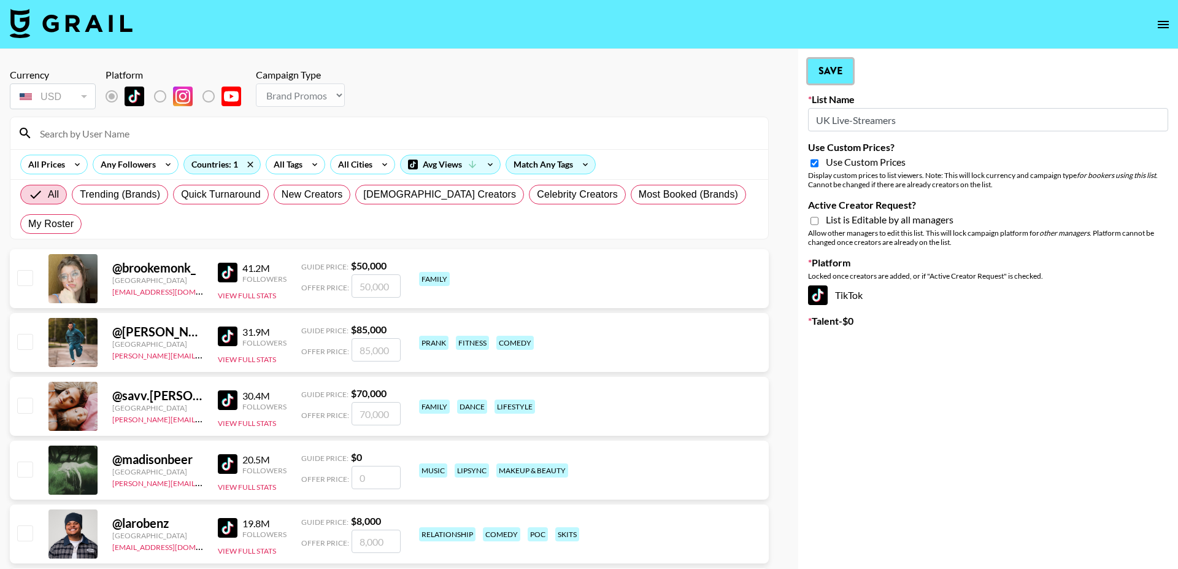
type input "[PERSON_NAME]"
checkbox input "true"
